Goal: Transaction & Acquisition: Book appointment/travel/reservation

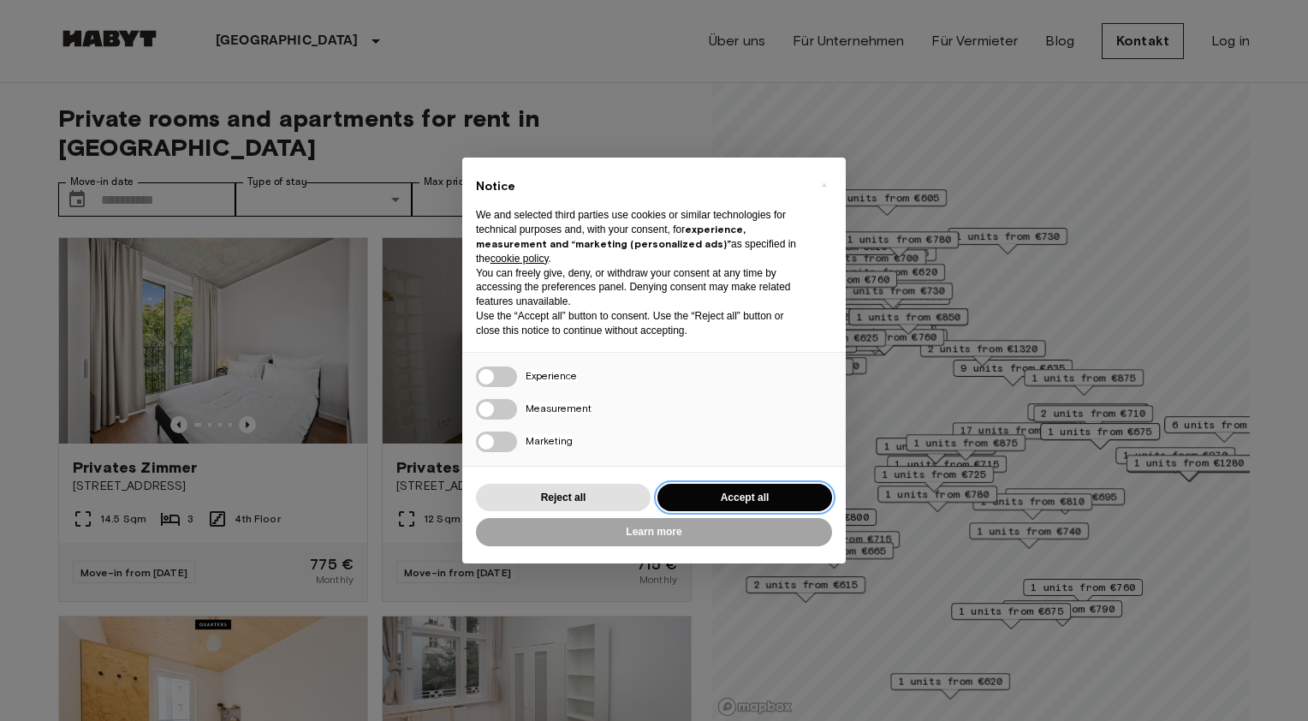
click at [753, 502] on button "Accept all" at bounding box center [744, 498] width 175 height 28
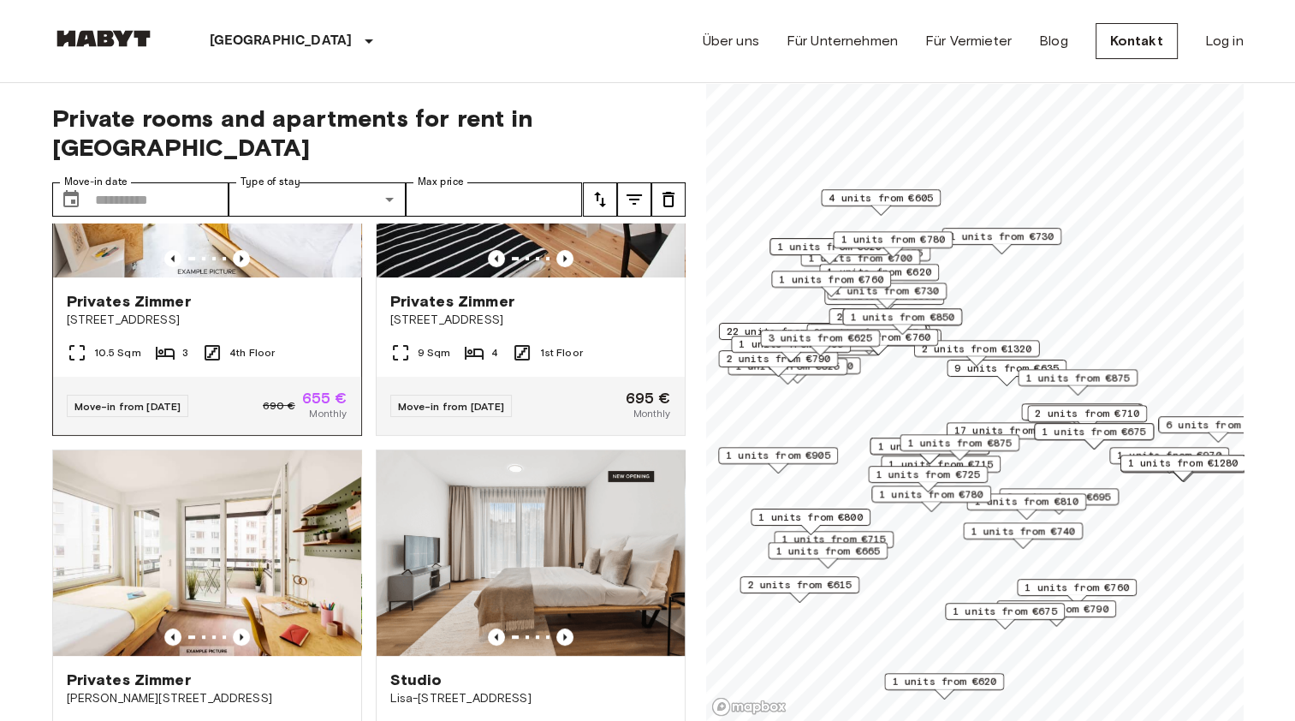
scroll to position [428, 0]
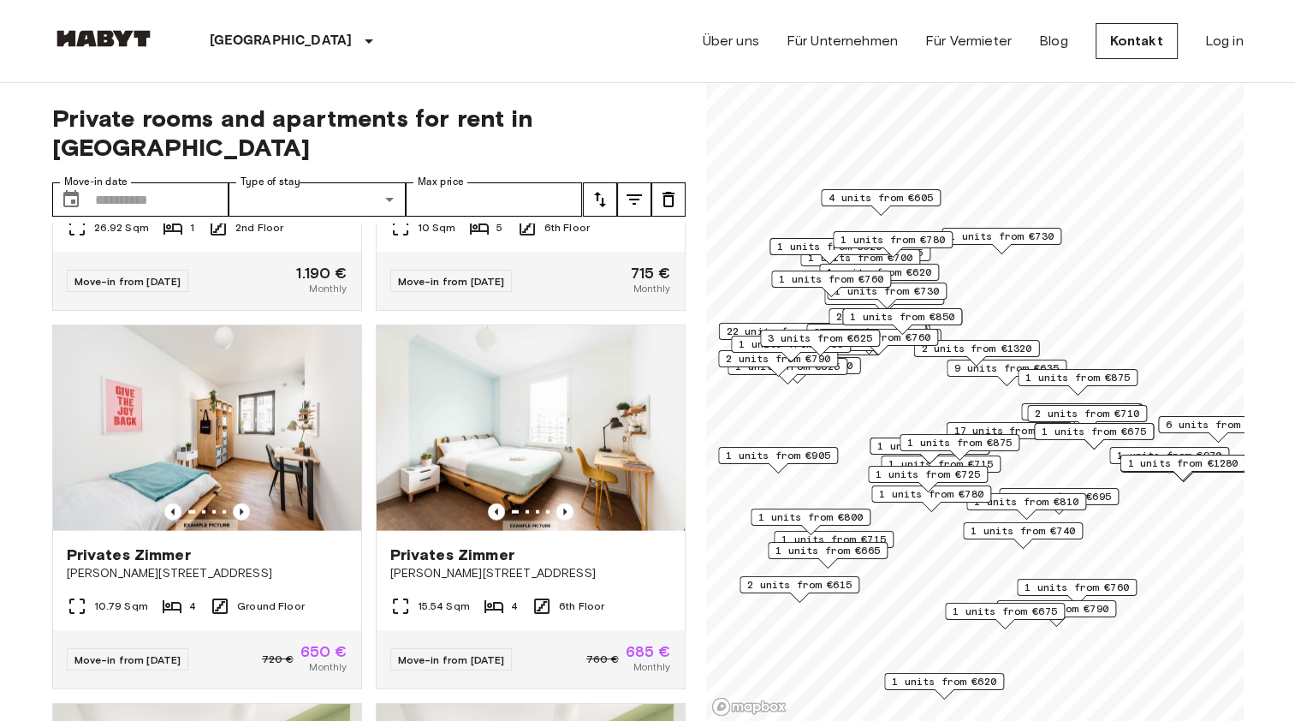
scroll to position [4330, 0]
